Goal: Transaction & Acquisition: Purchase product/service

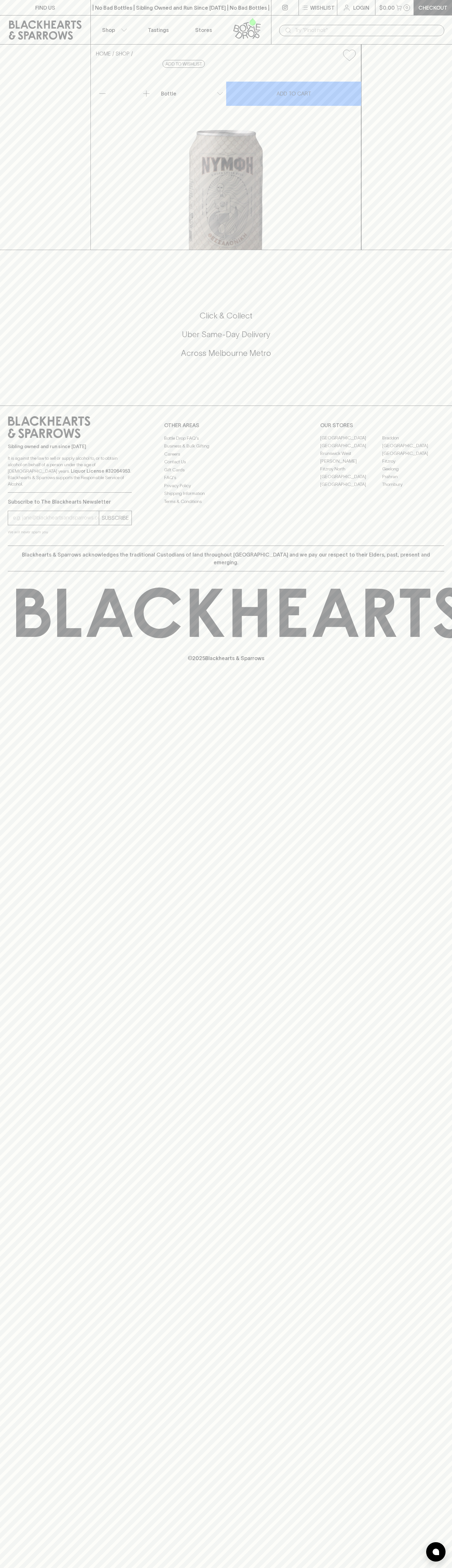
click at [443, 1071] on div "FIND US | No Bad Bottles | Sibling Owned and Run Since [DATE] | No Bad Bottles …" at bounding box center [226, 784] width 452 height 1568
click at [236, 1567] on html "FIND US | No Bad Bottles | Sibling Owned and Run Since [DATE] | No Bad Bottles …" at bounding box center [226, 784] width 452 height 1568
click at [0, 250] on div "HOME SHOP Nymphe Nimfi 5 Hops Lager $5.00 Add to wishlist 10% discount when pur…" at bounding box center [226, 147] width 452 height 206
